Goal: Information Seeking & Learning: Learn about a topic

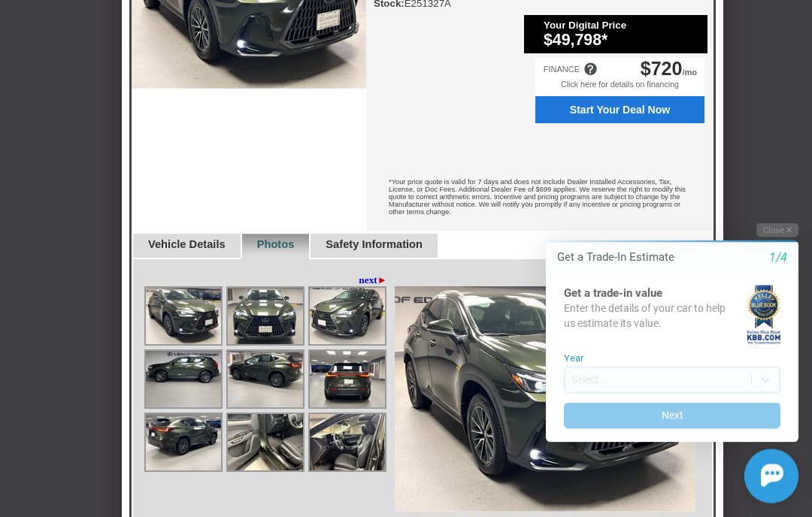
scroll to position [760, 0]
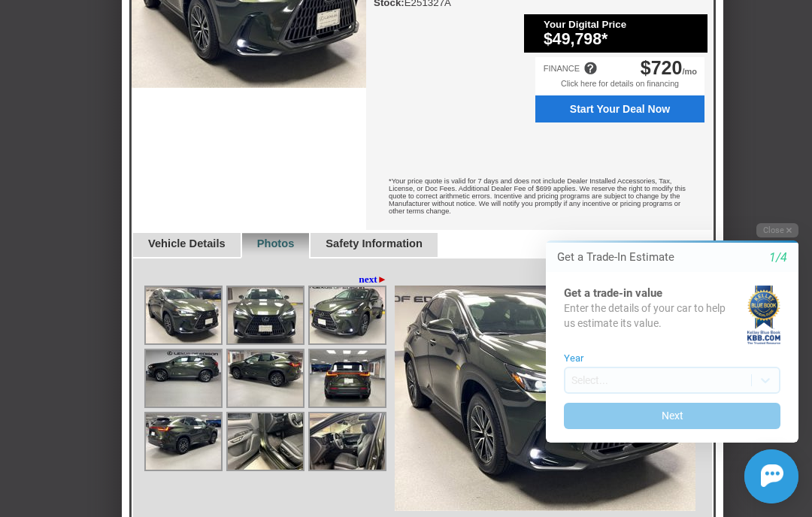
click at [783, 264] on icon "1/4" at bounding box center [778, 258] width 18 height 14
click at [784, 259] on icon "1/4" at bounding box center [778, 258] width 18 height 14
click at [787, 271] on div "Get a Trade-In Estimate 1/4" at bounding box center [672, 257] width 253 height 29
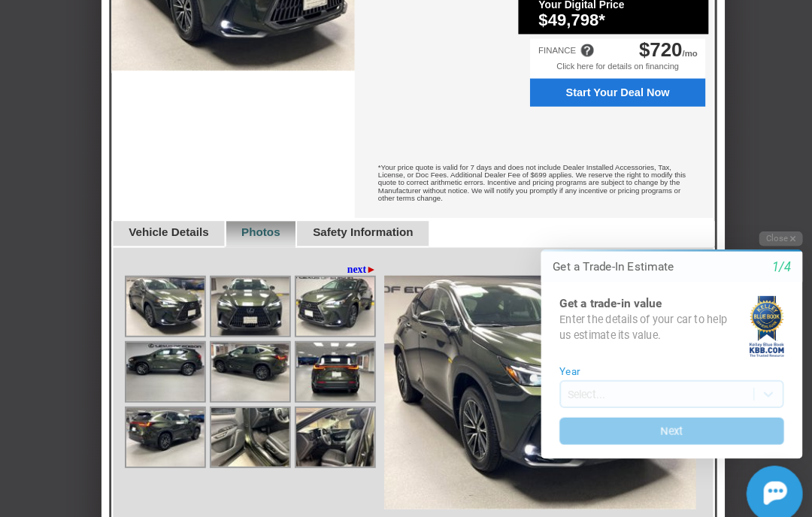
scroll to position [785, 0]
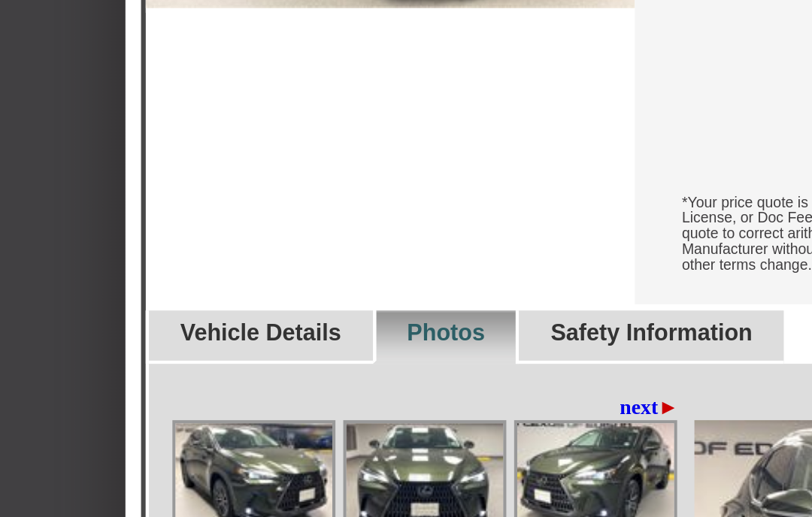
click at [148, 213] on link "Vehicle Details" at bounding box center [186, 219] width 77 height 12
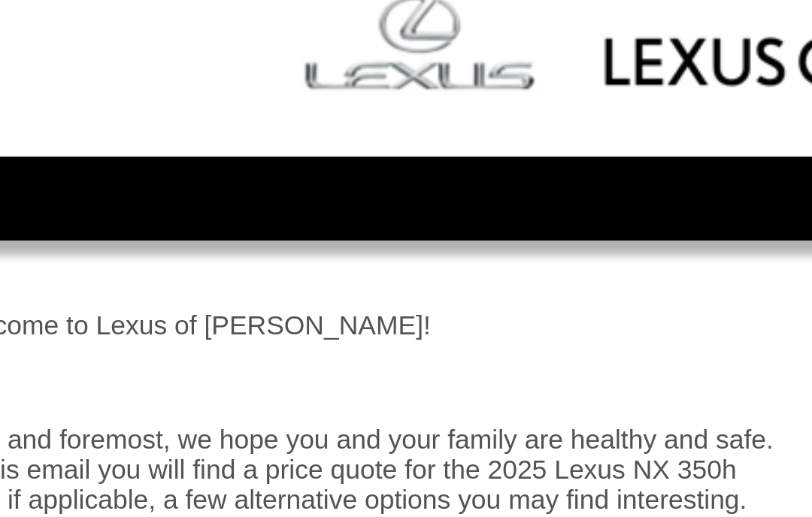
scroll to position [0, 0]
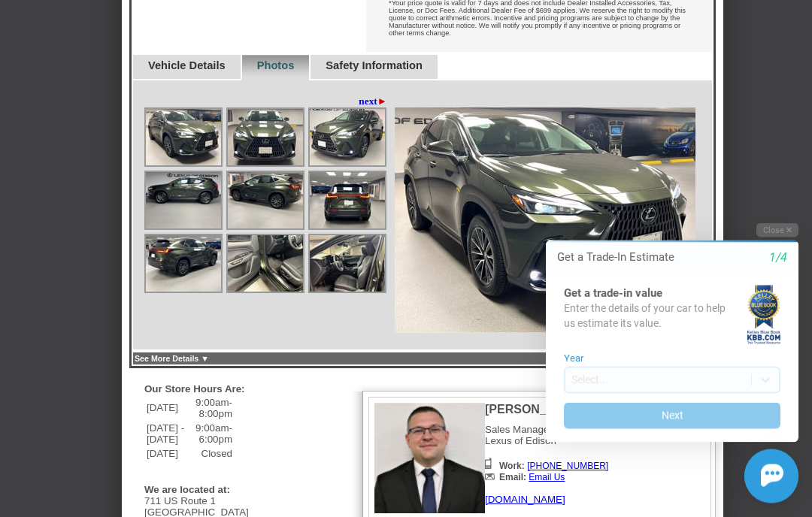
scroll to position [939, 0]
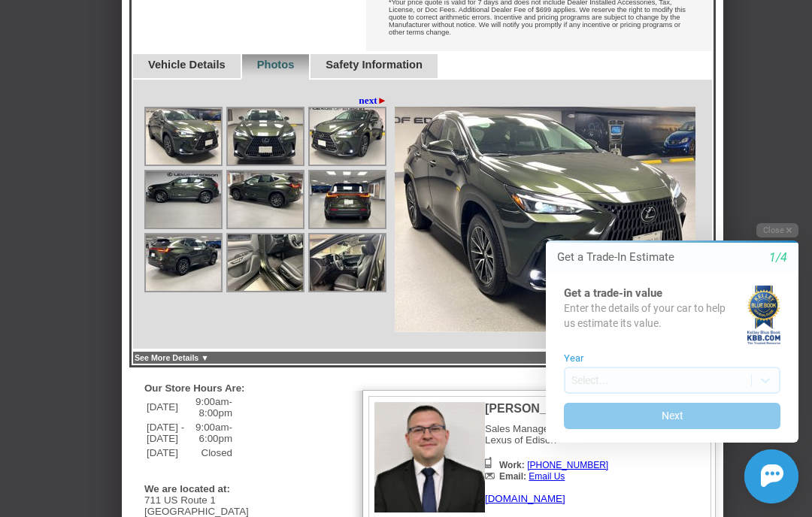
click at [402, 107] on img at bounding box center [545, 220] width 301 height 226
click at [362, 95] on link "next ►" at bounding box center [373, 101] width 29 height 12
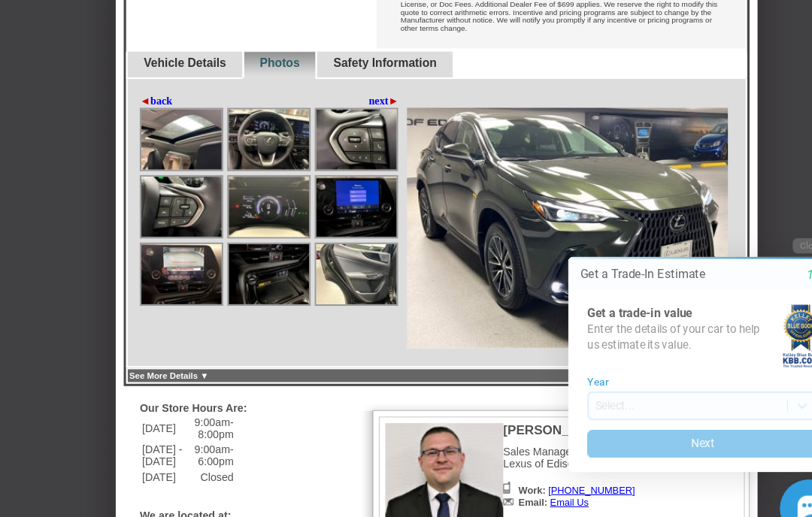
scroll to position [945, 0]
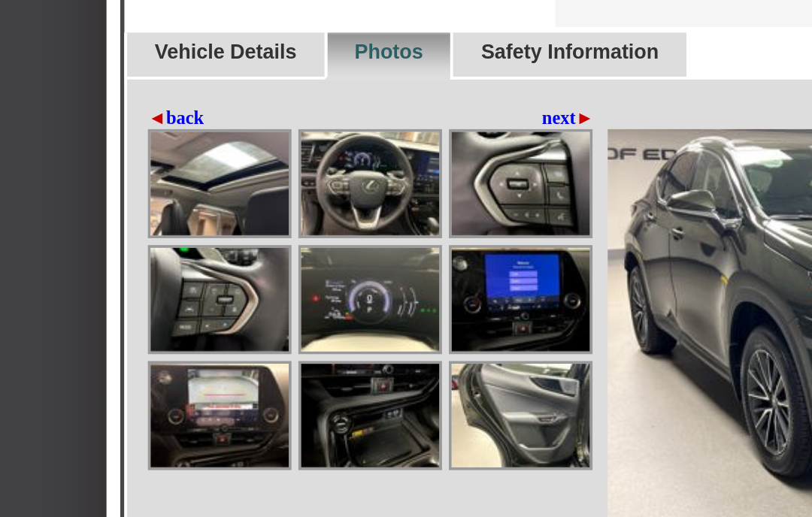
click at [310, 165] on img at bounding box center [347, 193] width 75 height 56
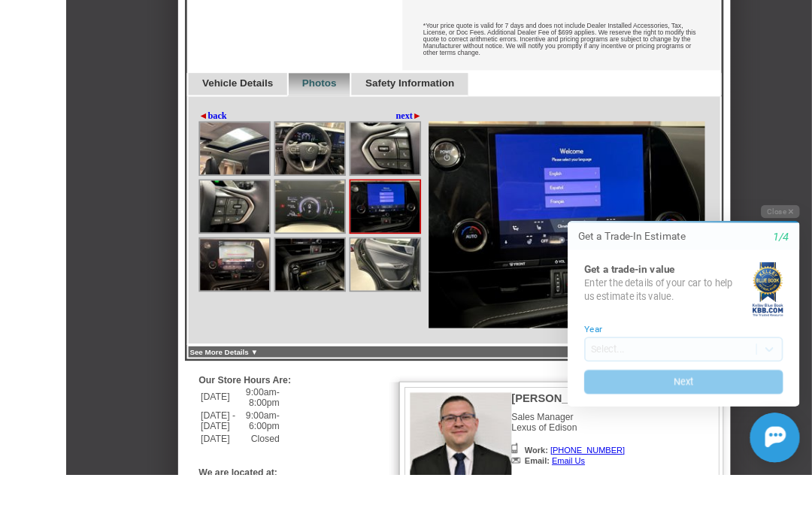
scroll to position [980, 0]
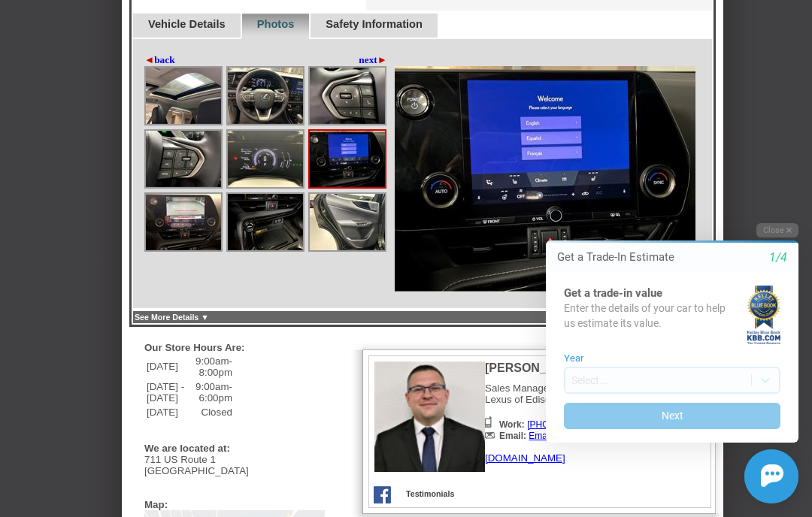
click at [356, 194] on img at bounding box center [347, 222] width 75 height 56
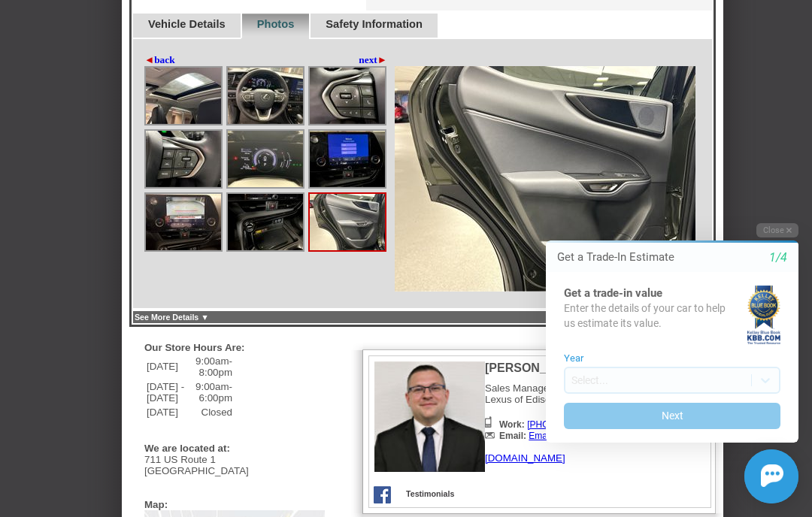
click at [190, 194] on img at bounding box center [183, 222] width 75 height 56
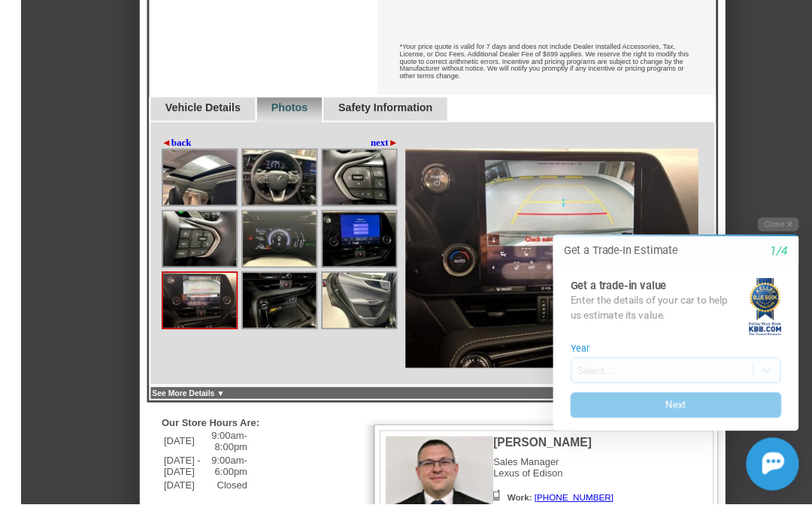
scroll to position [920, 0]
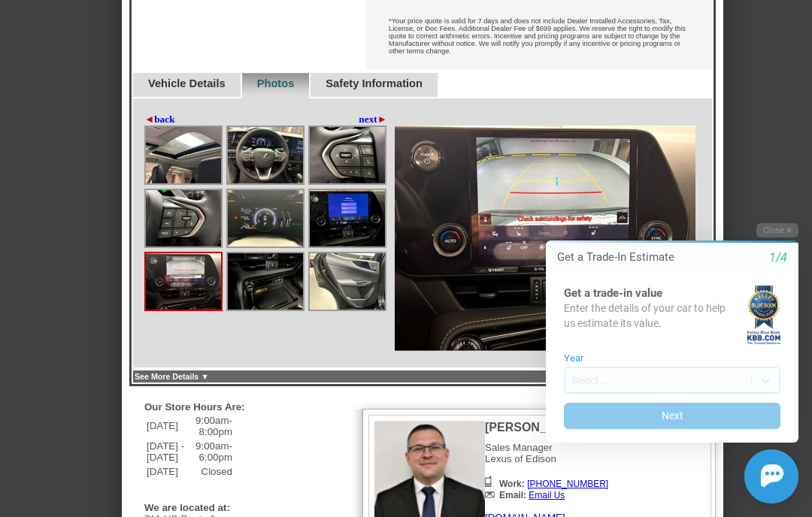
click at [217, 77] on link "Vehicle Details" at bounding box center [186, 83] width 77 height 12
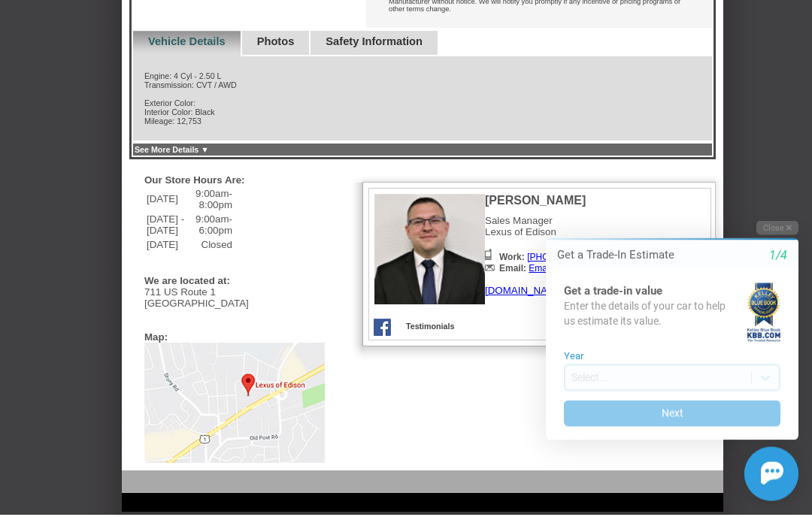
scroll to position [960, 0]
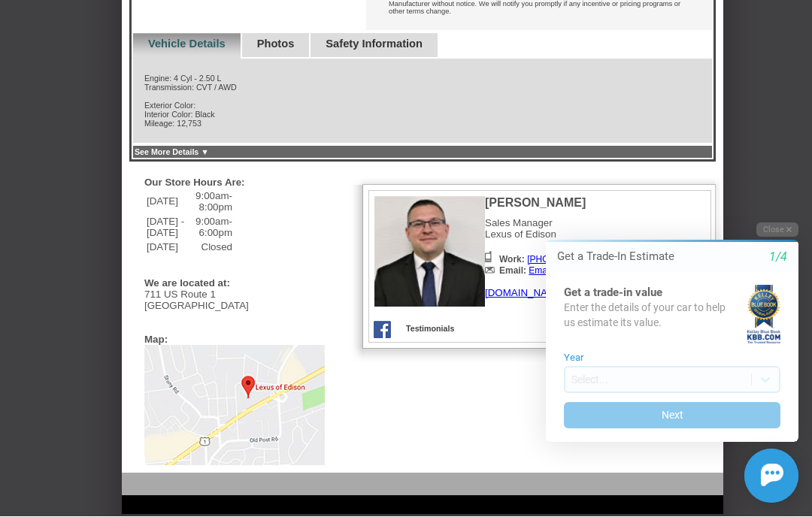
click at [784, 250] on icon "1/4" at bounding box center [778, 257] width 18 height 14
click at [784, 271] on div "Get a Trade-In Estimate 1/4" at bounding box center [672, 256] width 253 height 29
click at [781, 264] on icon "1/4" at bounding box center [778, 257] width 18 height 14
click at [790, 256] on div "Get a Trade-In Estimate 1/4" at bounding box center [672, 257] width 253 height 16
click at [781, 250] on icon "1/4" at bounding box center [778, 257] width 18 height 14
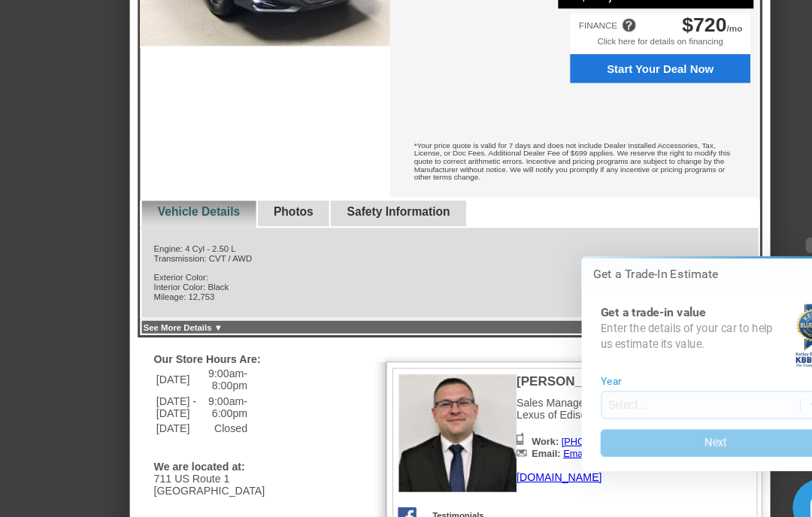
scroll to position [804, 0]
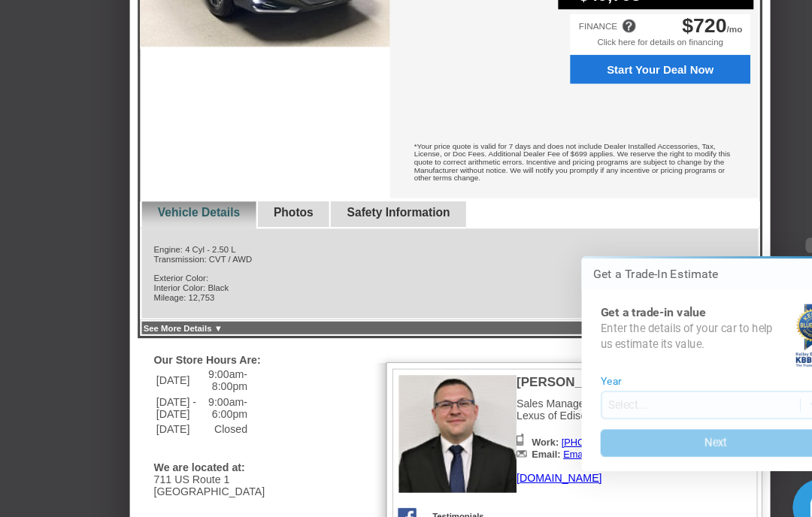
click at [423, 194] on link "Safety Information" at bounding box center [374, 200] width 97 height 12
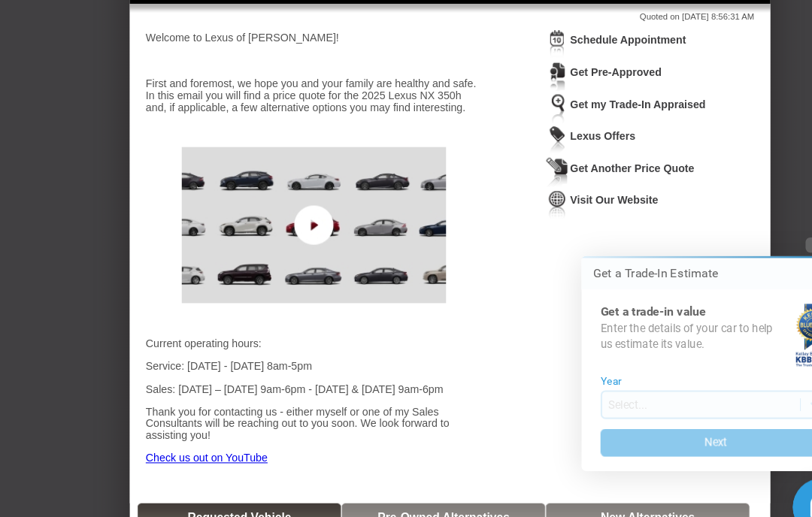
scroll to position [0, 0]
